Goal: Task Accomplishment & Management: Use online tool/utility

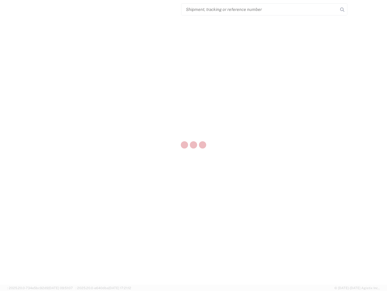
select select "US"
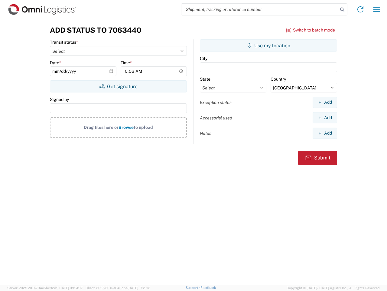
click at [260, 9] on input "search" at bounding box center [260, 10] width 157 height 12
click at [343, 10] on icon at bounding box center [342, 9] width 8 height 8
click at [361, 9] on icon at bounding box center [361, 10] width 10 height 10
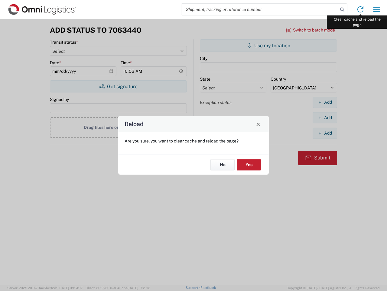
click at [377, 9] on div "Reload Are you sure, you want to clear cache and reload the page? No Yes" at bounding box center [193, 145] width 387 height 291
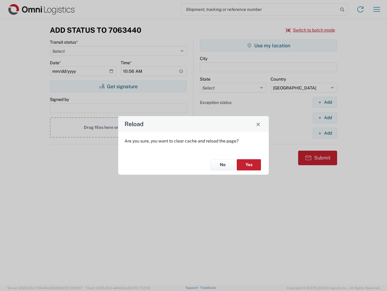
click at [311, 30] on div "Reload Are you sure, you want to clear cache and reload the page? No Yes" at bounding box center [193, 145] width 387 height 291
click at [118, 86] on div "Reload Are you sure, you want to clear cache and reload the page? No Yes" at bounding box center [193, 145] width 387 height 291
click at [269, 45] on div "Reload Are you sure, you want to clear cache and reload the page? No Yes" at bounding box center [193, 145] width 387 height 291
click at [325, 102] on div "Reload Are you sure, you want to clear cache and reload the page? No Yes" at bounding box center [193, 145] width 387 height 291
click at [325, 117] on div "Reload Are you sure, you want to clear cache and reload the page? No Yes" at bounding box center [193, 145] width 387 height 291
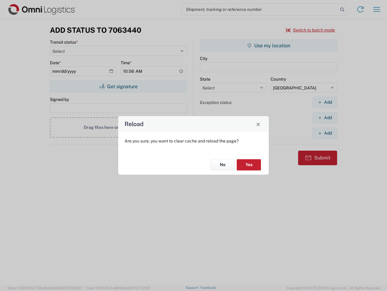
click at [325, 133] on div "Reload Are you sure, you want to clear cache and reload the page? No Yes" at bounding box center [193, 145] width 387 height 291
